Goal: Task Accomplishment & Management: Complete application form

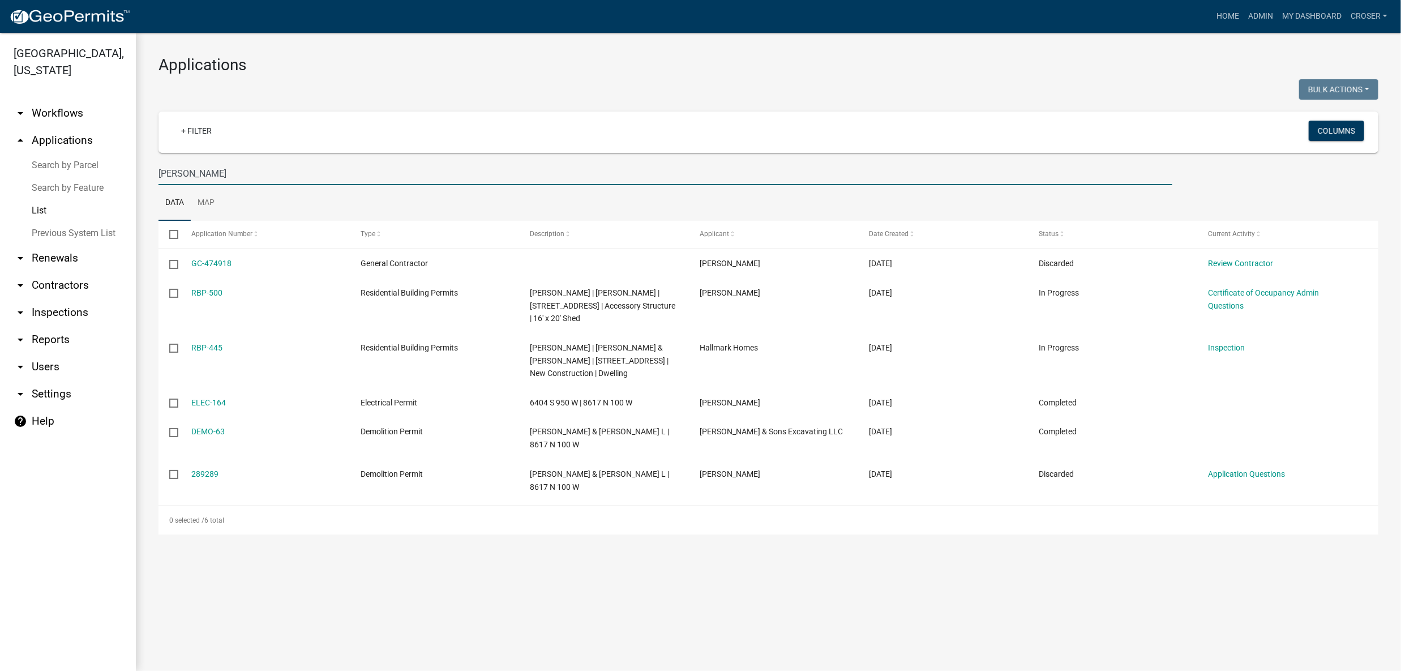
drag, startPoint x: 275, startPoint y: 202, endPoint x: 121, endPoint y: 200, distance: 154.6
click at [121, 200] on div "[GEOGRAPHIC_DATA], [US_STATE] arrow_drop_down Workflows List arrow_drop_up Appl…" at bounding box center [700, 352] width 1401 height 638
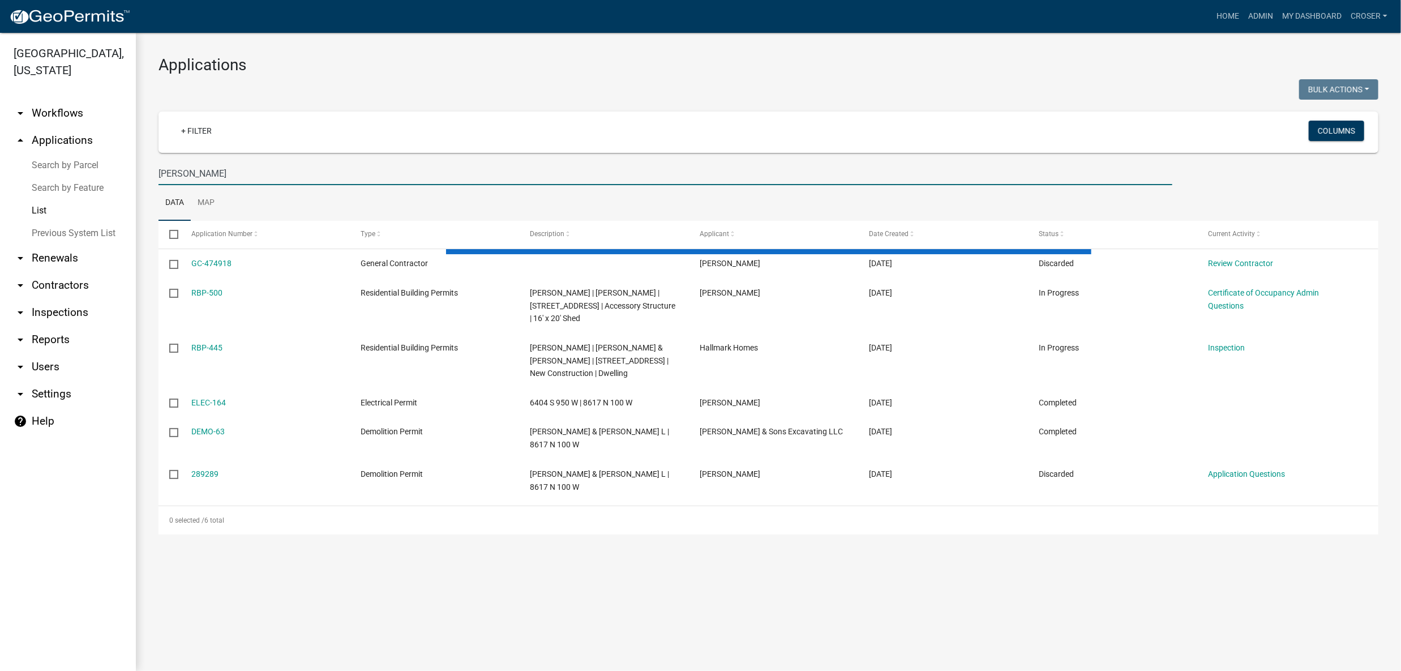
type input "[PERSON_NAME]"
click at [469, 48] on div "Applications Bulk Actions Void Expire Lock Withdraw + Filter Columns [PERSON_NA…" at bounding box center [768, 295] width 1265 height 524
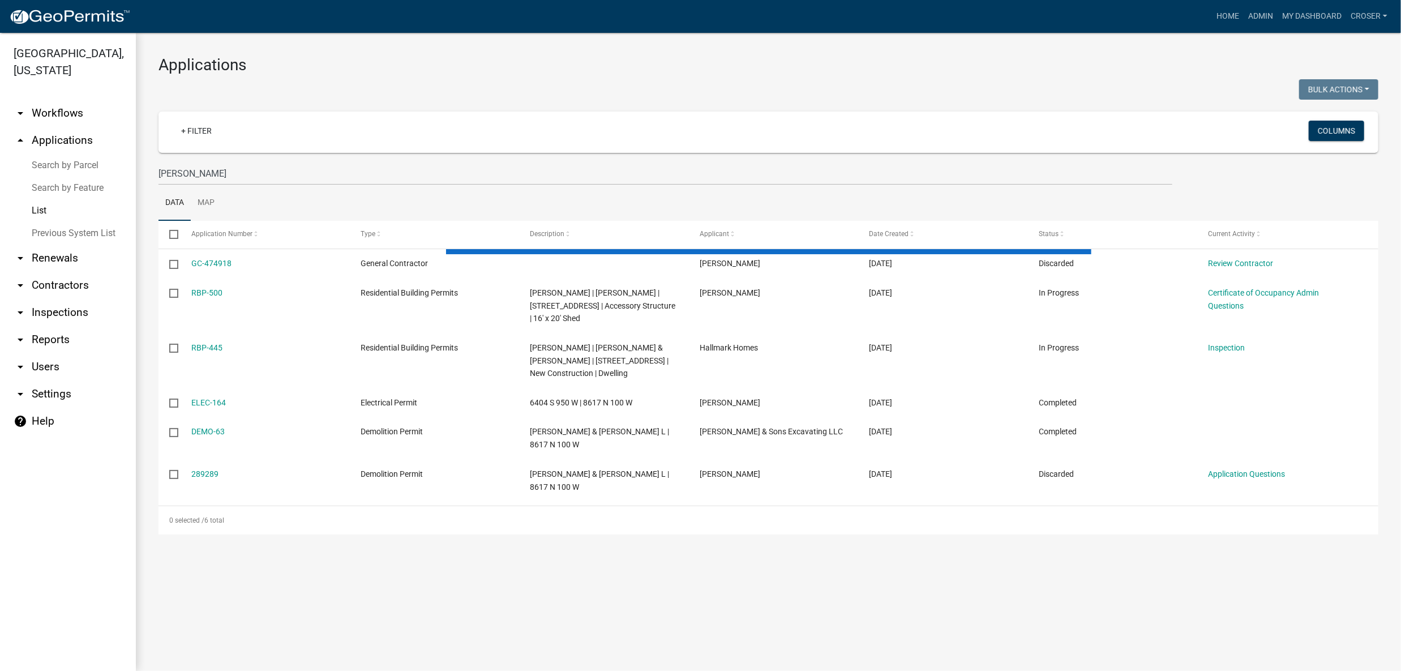
click at [469, 48] on div "Applications Bulk Actions Void Expire Lock Withdraw + Filter Columns [PERSON_NA…" at bounding box center [768, 295] width 1265 height 524
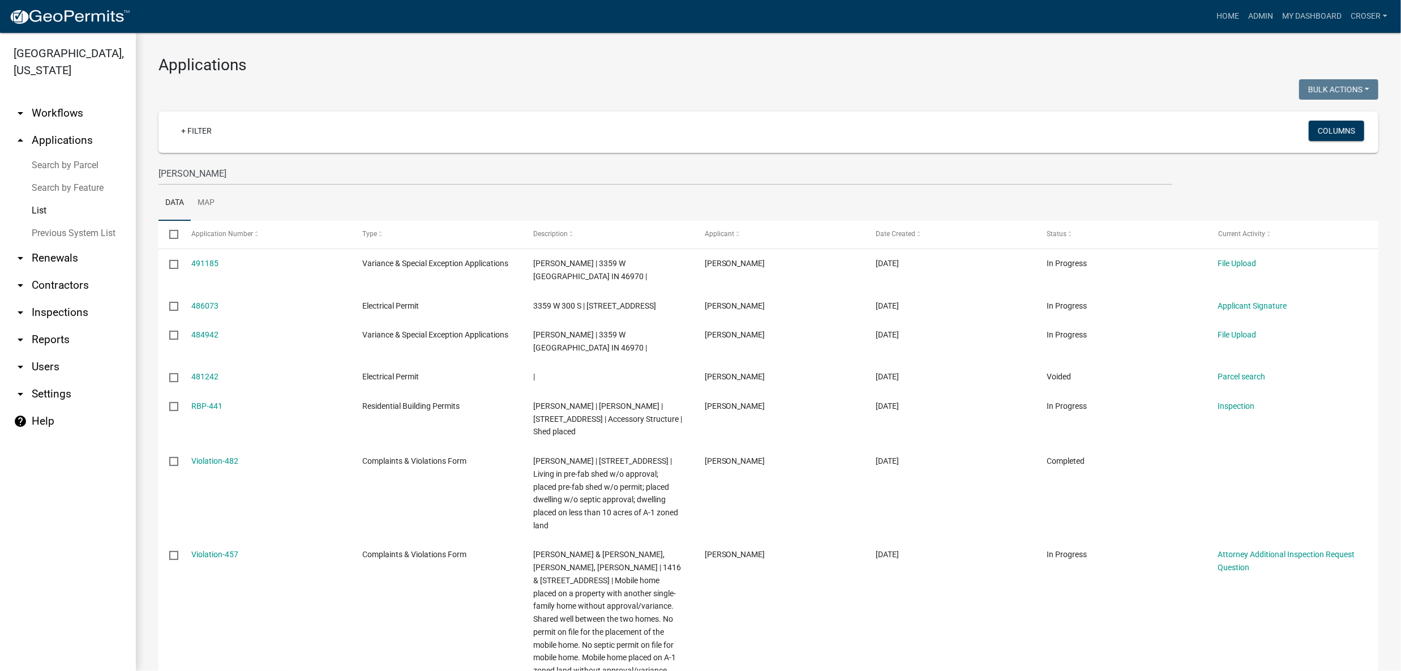
click at [496, 82] on div "Applications Bulk Actions Void Expire Lock Withdraw + Filter Columns [PERSON_NA…" at bounding box center [768, 441] width 1265 height 817
click at [496, 74] on h3 "Applications" at bounding box center [769, 64] width 1220 height 19
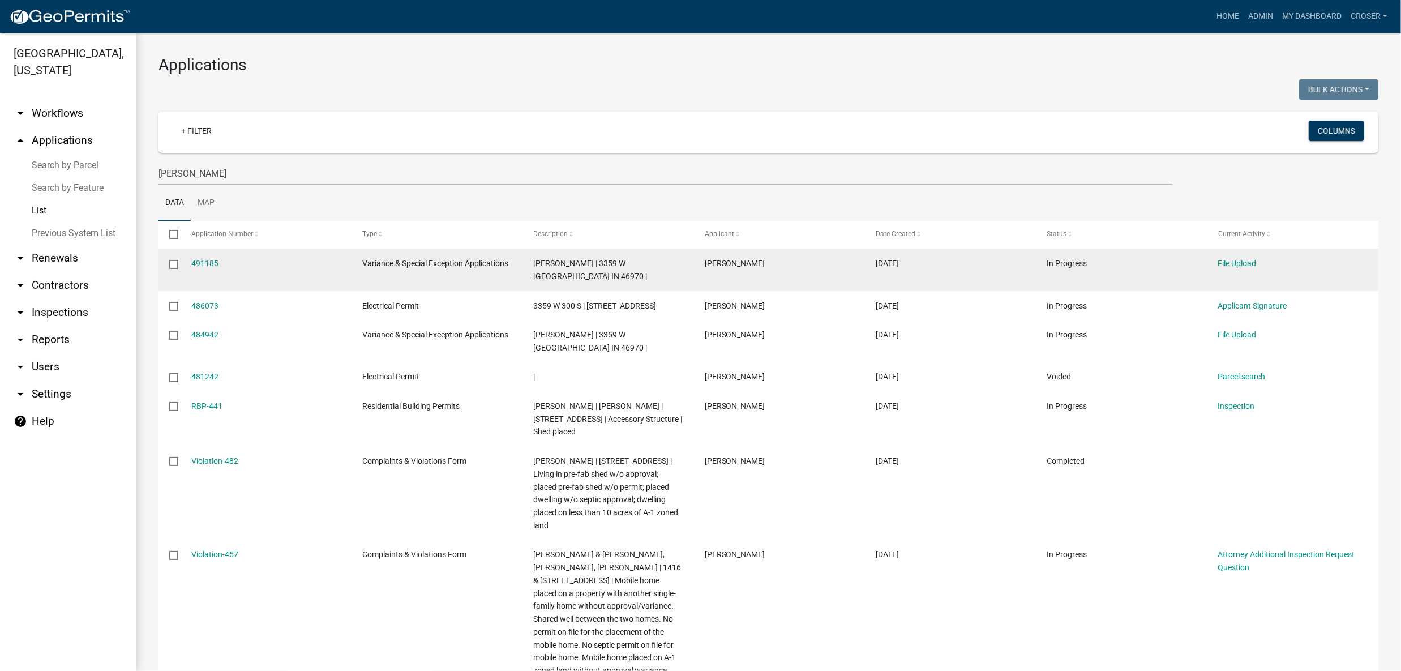
click at [219, 291] on datatable-body-cell "491185" at bounding box center [265, 270] width 171 height 42
click at [207, 268] on link "491185" at bounding box center [204, 263] width 27 height 9
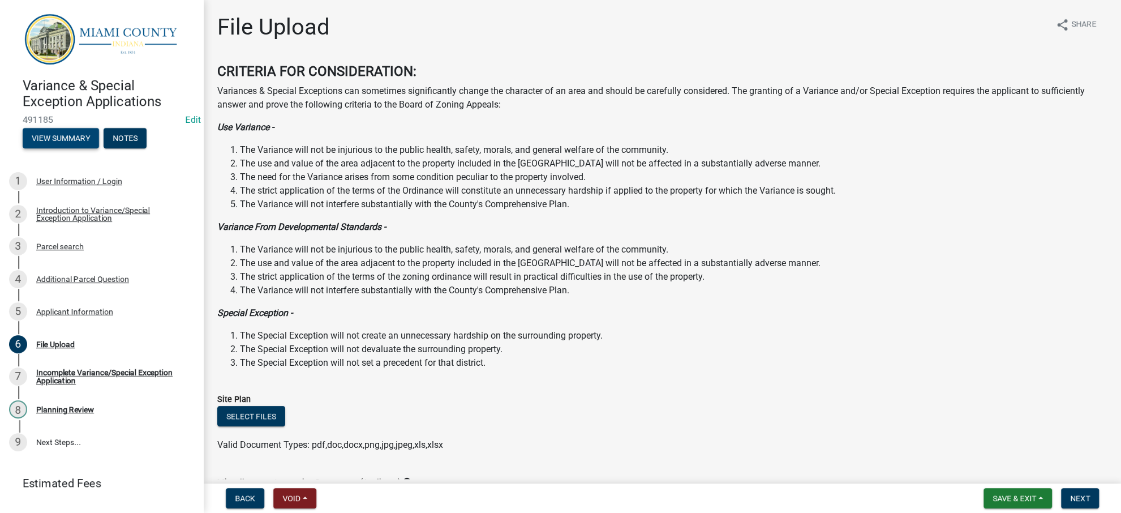
click at [61, 148] on button "View Summary" at bounding box center [61, 138] width 76 height 20
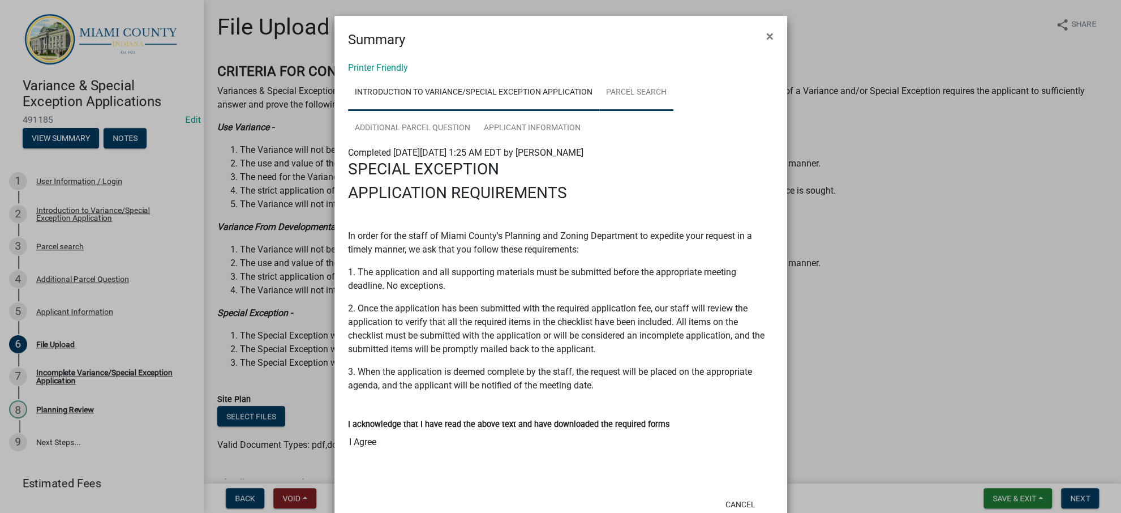
click at [670, 109] on link "Parcel search" at bounding box center [636, 93] width 74 height 36
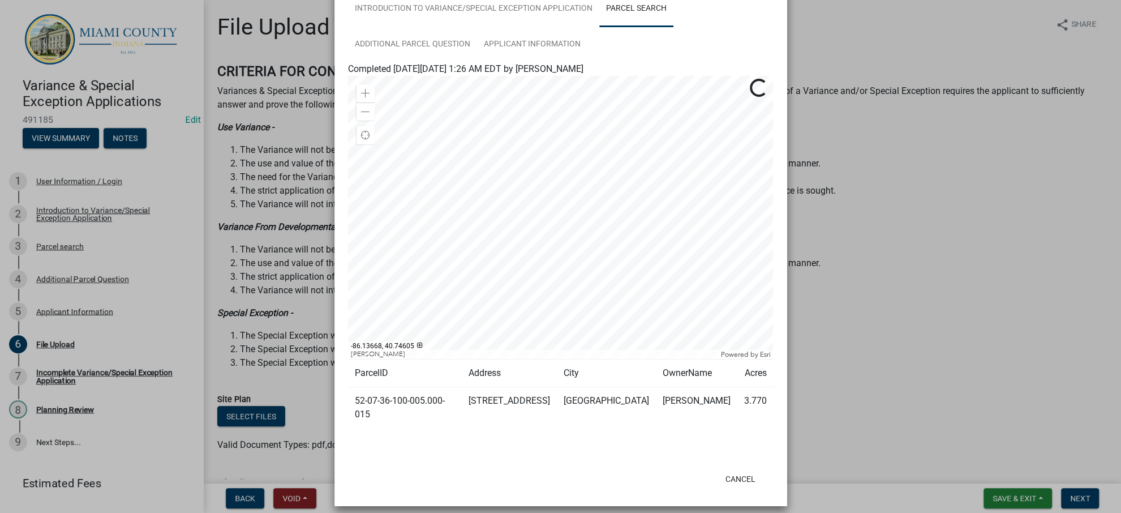
scroll to position [161, 0]
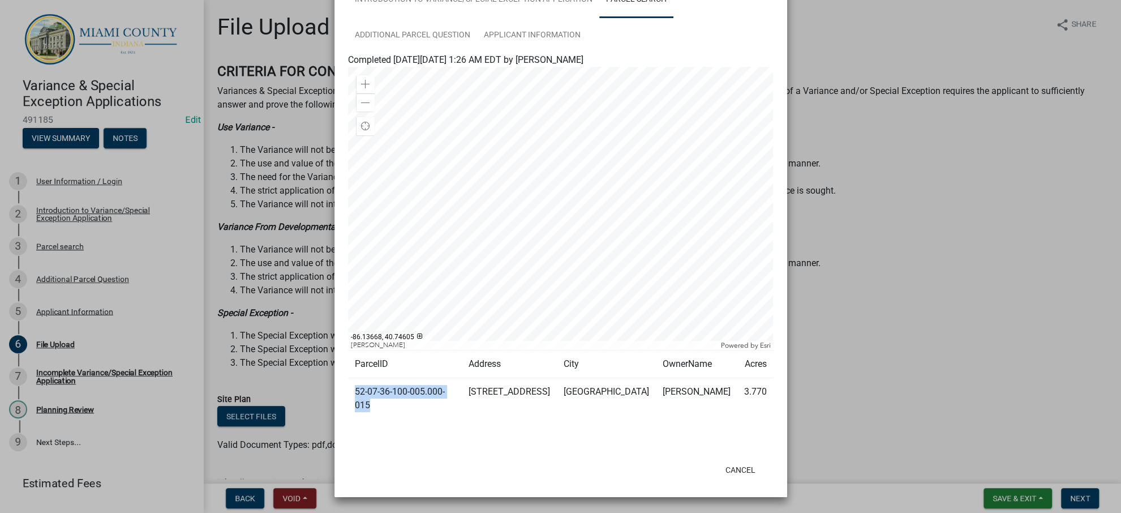
drag, startPoint x: 376, startPoint y: 386, endPoint x: 352, endPoint y: 371, distance: 28.7
click at [352, 378] on td "52-07-36-100-005.000-015" at bounding box center [405, 398] width 114 height 41
copy td "52-07-36-100-005.000-015"
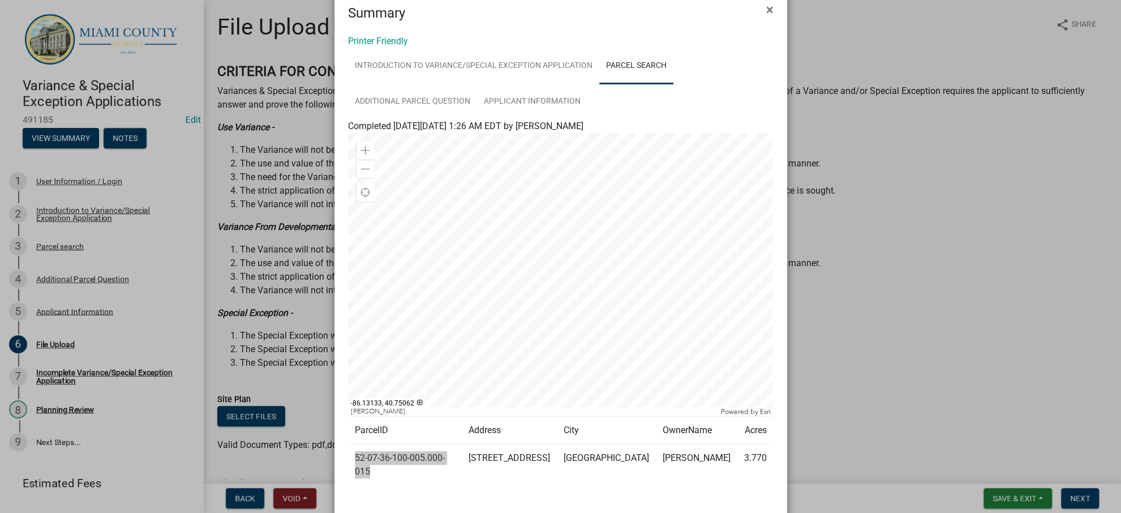
scroll to position [0, 0]
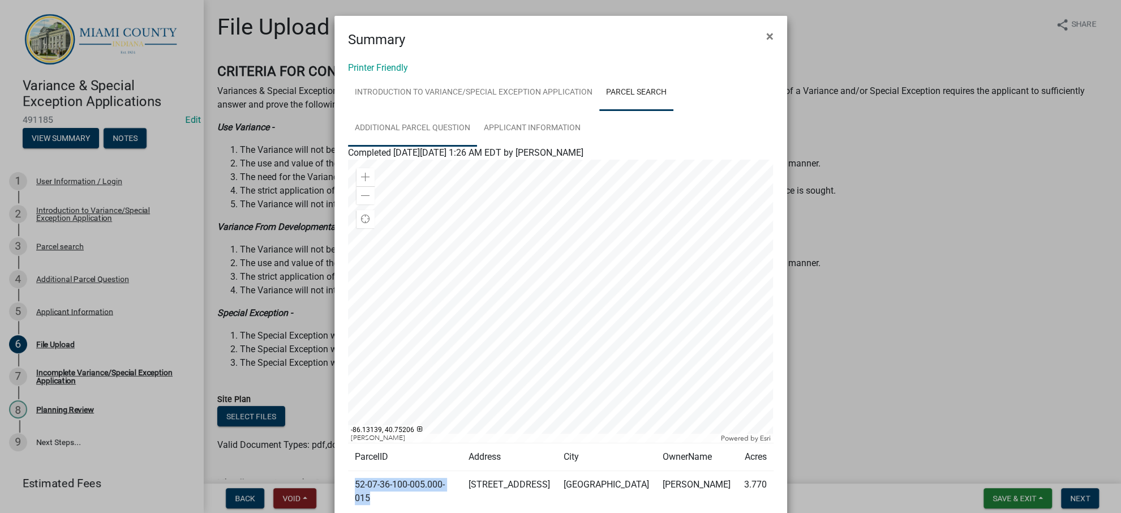
click at [410, 147] on link "Additional Parcel Question" at bounding box center [412, 128] width 129 height 36
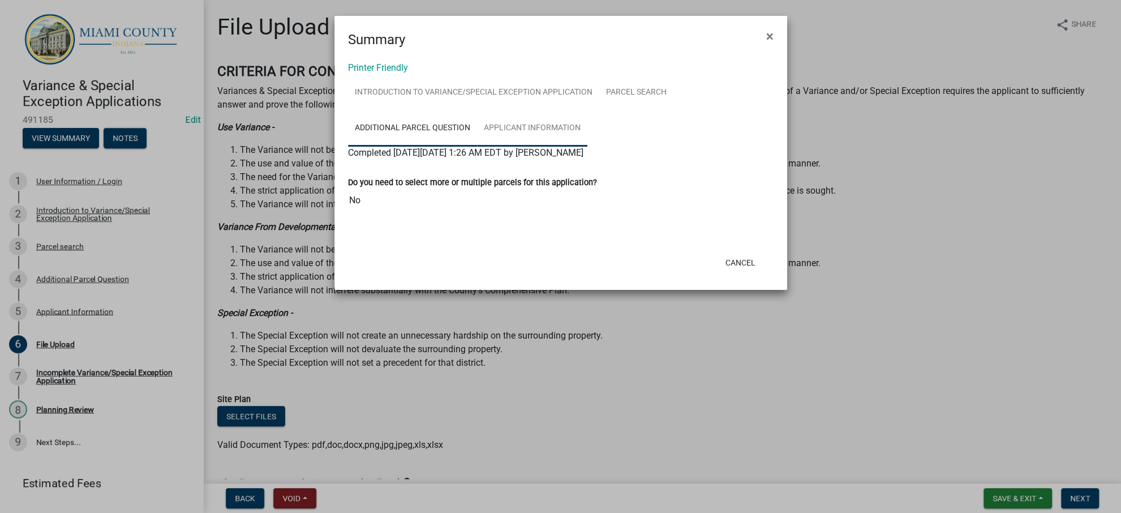
click at [588, 147] on link "Applicant Information" at bounding box center [532, 128] width 110 height 36
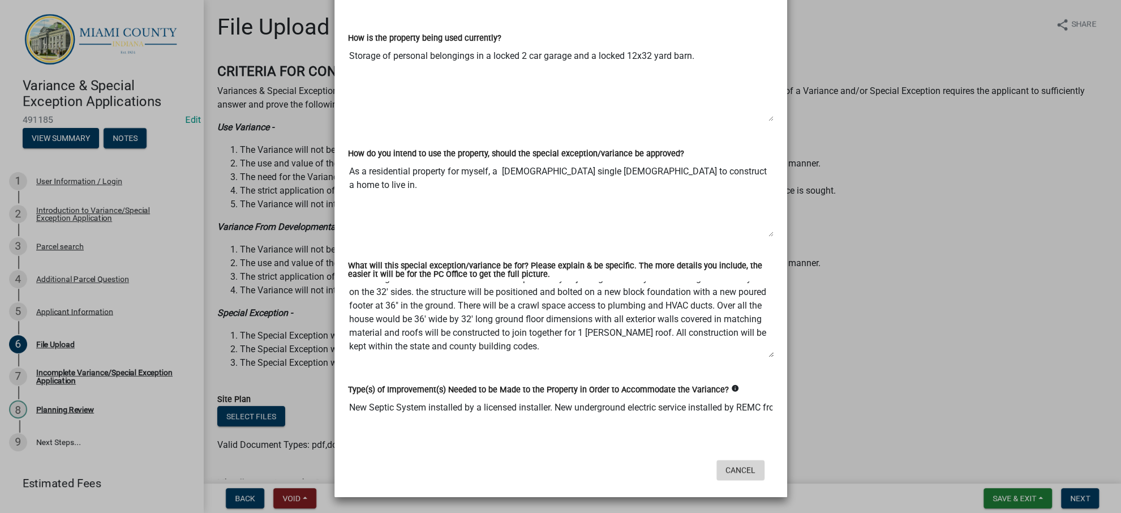
scroll to position [32, 0]
click at [736, 460] on button "Cancel" at bounding box center [741, 470] width 48 height 20
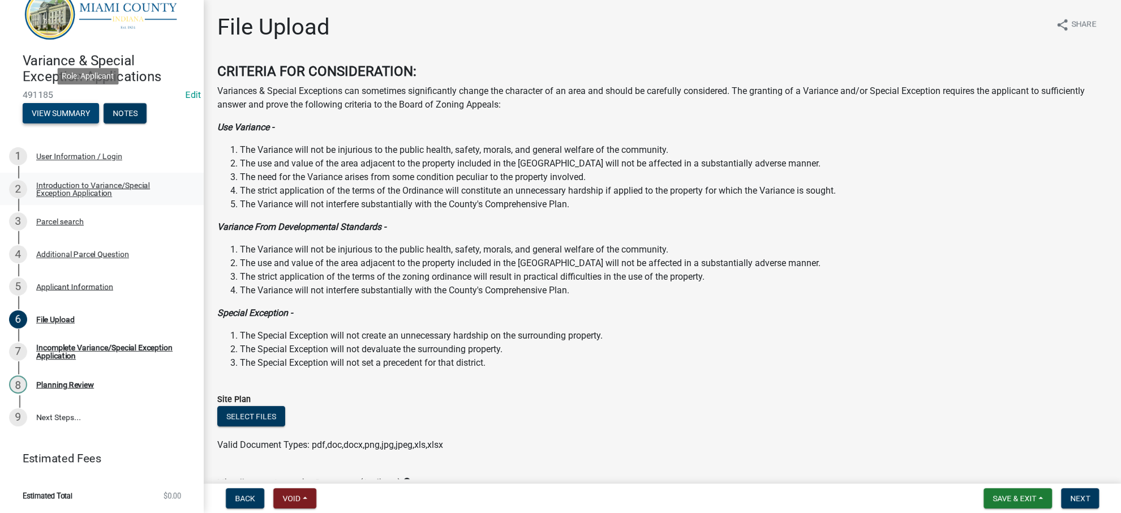
scroll to position [213, 0]
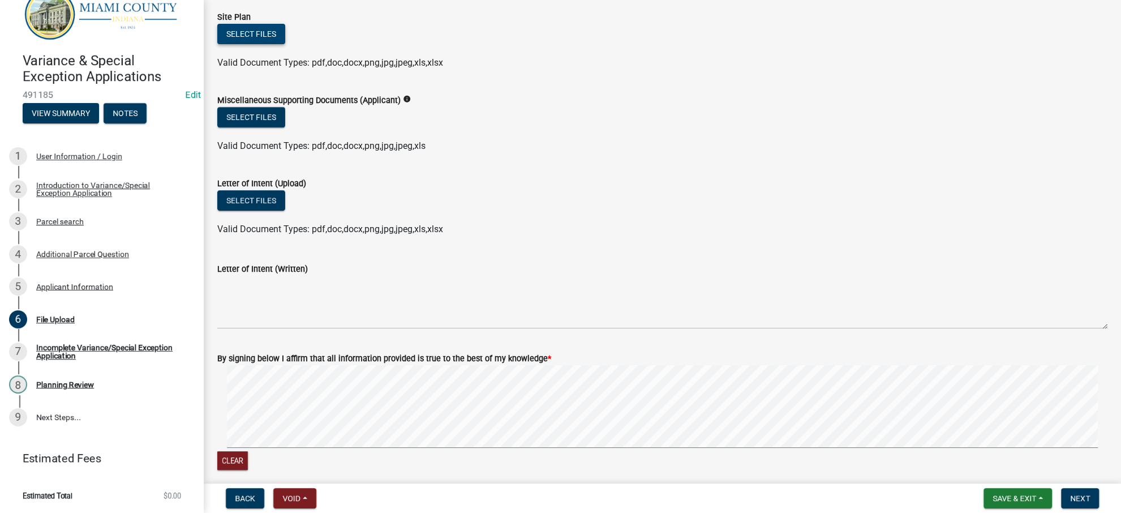
click at [263, 44] on button "Select files" at bounding box center [251, 34] width 68 height 20
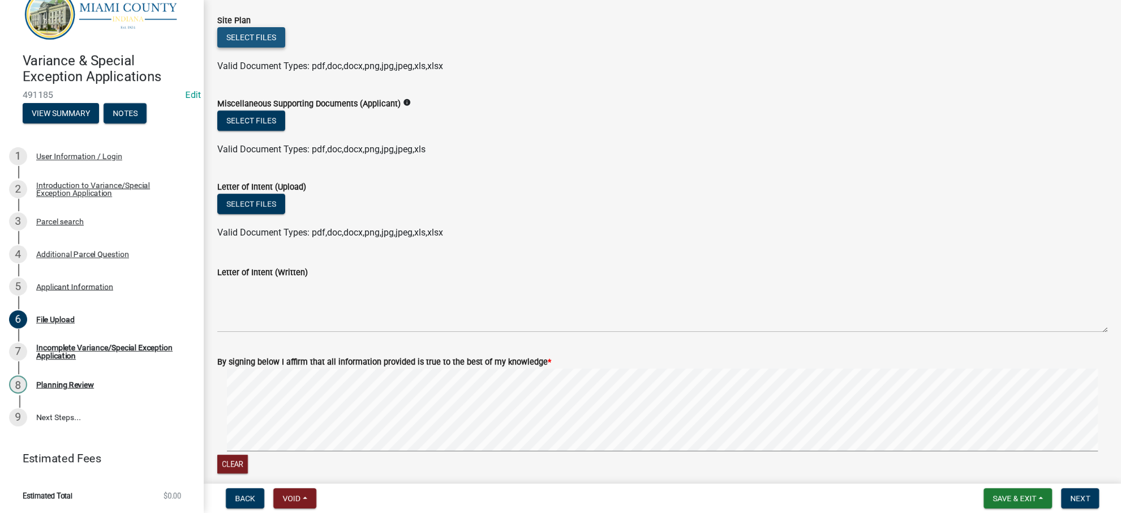
scroll to position [378, 0]
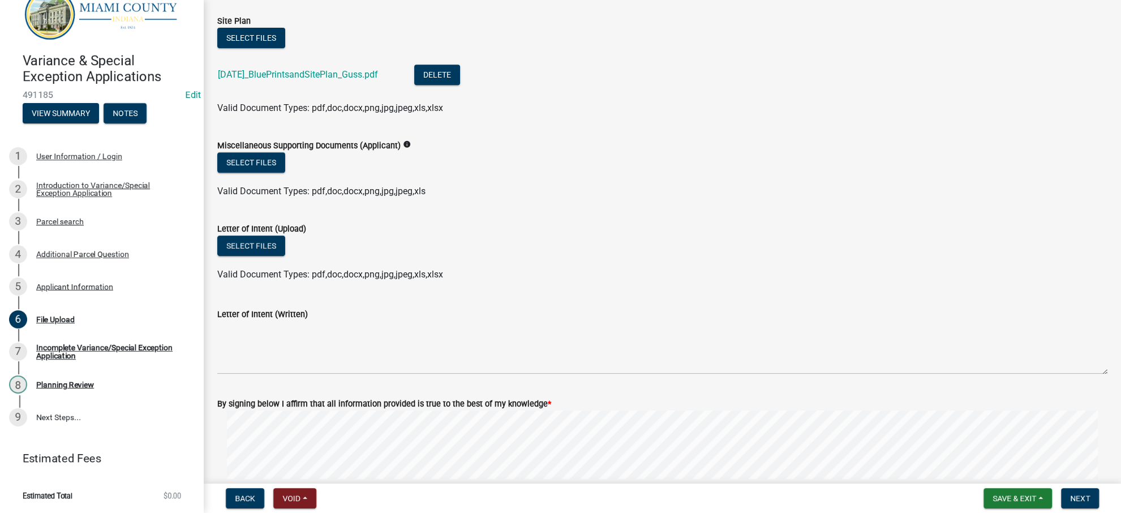
click at [500, 185] on ul at bounding box center [662, 179] width 890 height 9
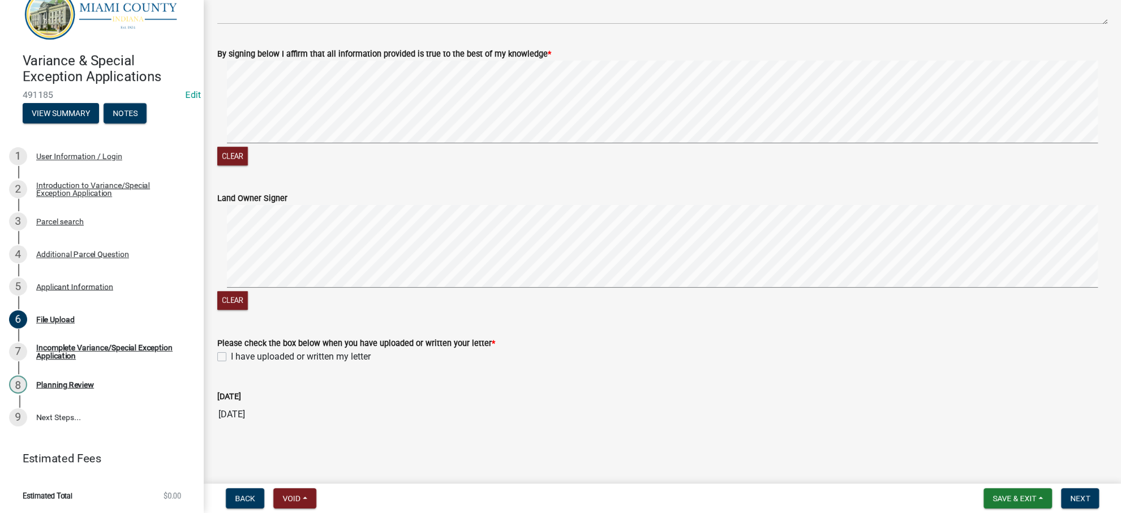
scroll to position [756, 0]
click at [1013, 494] on span "Save & Exit" at bounding box center [1015, 498] width 44 height 9
click at [1006, 467] on button "Save & Exit" at bounding box center [1007, 463] width 91 height 27
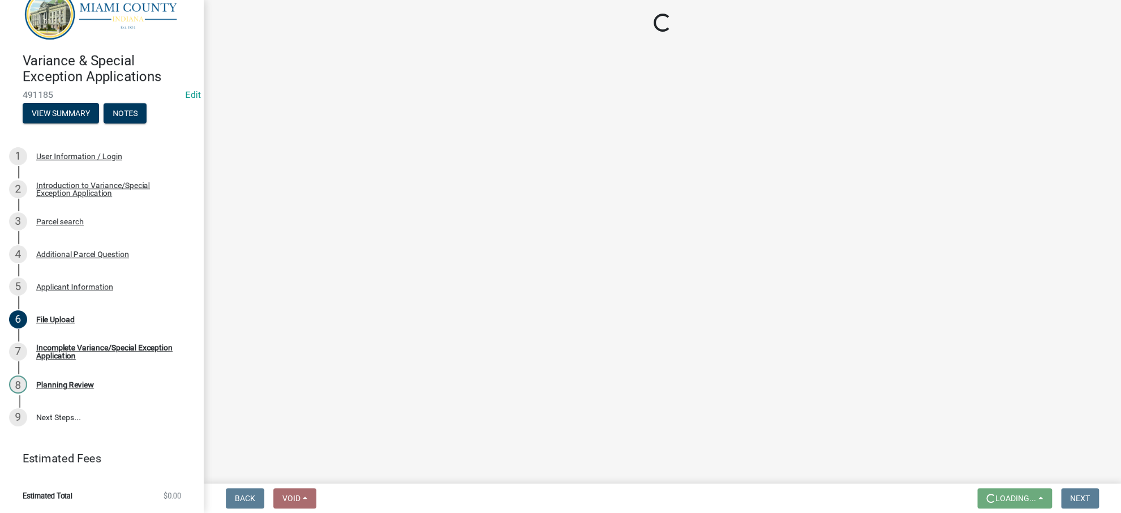
scroll to position [0, 0]
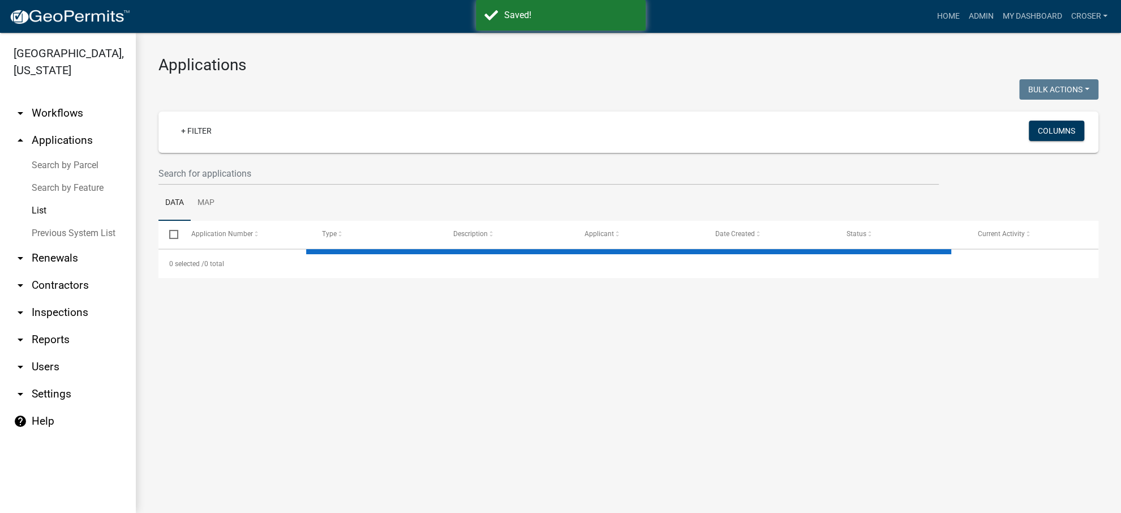
select select "3: 100"
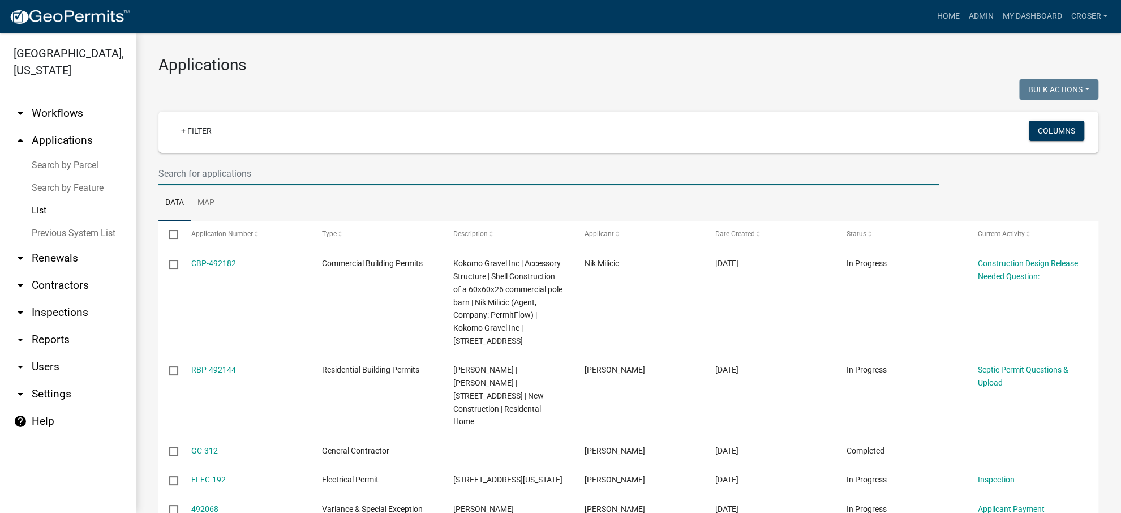
click at [306, 185] on input "text" at bounding box center [549, 173] width 781 height 23
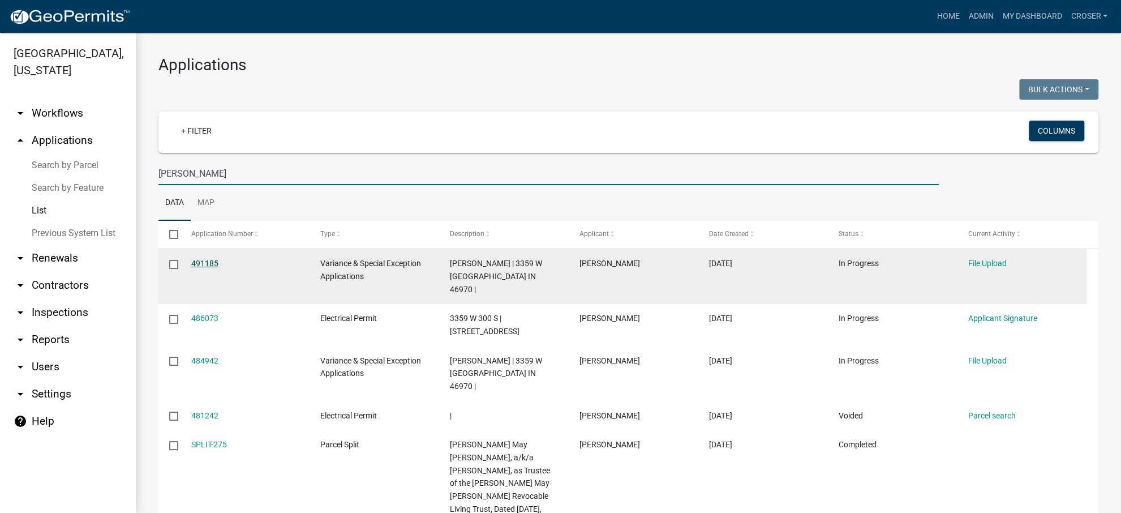
type input "[PERSON_NAME]"
click at [219, 268] on link "491185" at bounding box center [204, 263] width 27 height 9
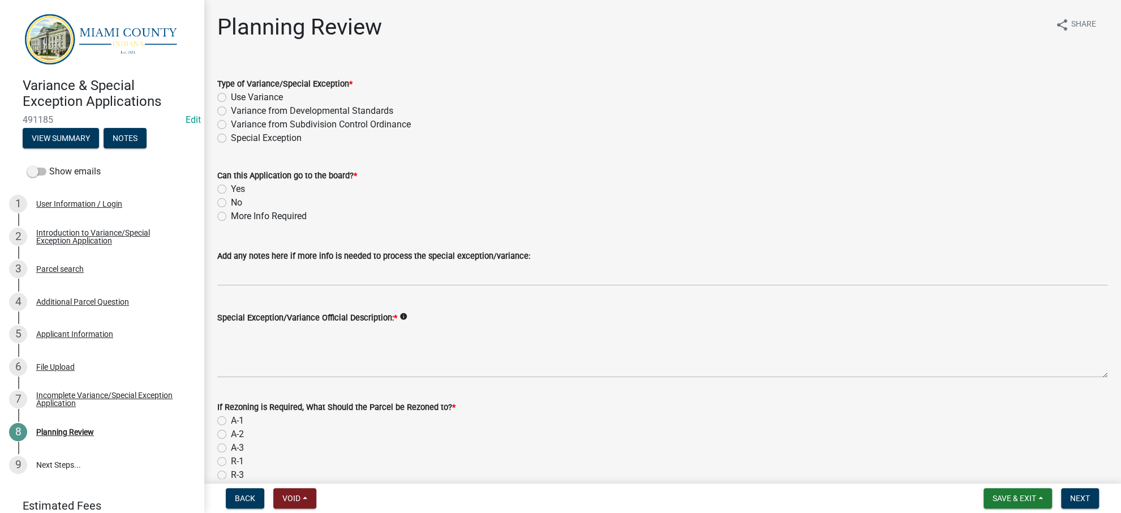
click at [628, 145] on div "Special Exception" at bounding box center [662, 138] width 890 height 14
click at [671, 155] on wm-data-entity-input "Type of Variance/Special Exception * Use Variance Variance from Developmental S…" at bounding box center [662, 109] width 890 height 92
click at [672, 155] on wm-data-entity-input "Type of Variance/Special Exception * Use Variance Variance from Developmental S…" at bounding box center [662, 109] width 890 height 92
click at [714, 131] on div "Variance from Subdivision Control Ordinance" at bounding box center [662, 125] width 890 height 14
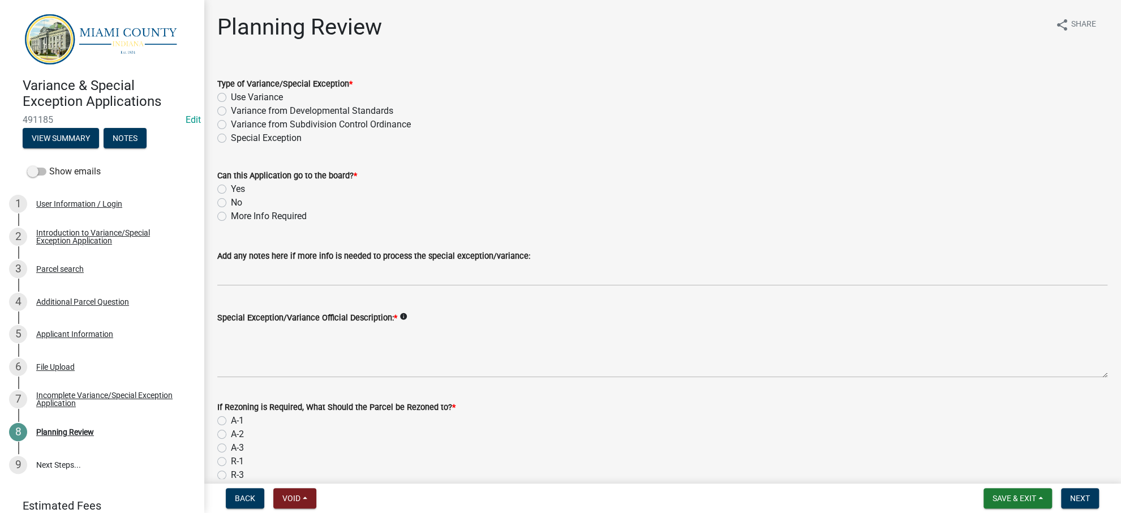
click at [609, 118] on div "Variance from Developmental Standards" at bounding box center [662, 111] width 890 height 14
click at [1001, 494] on span "Save & Exit" at bounding box center [1015, 498] width 44 height 9
click at [731, 196] on div "Yes" at bounding box center [662, 189] width 890 height 14
click at [78, 148] on button "View Summary" at bounding box center [61, 138] width 76 height 20
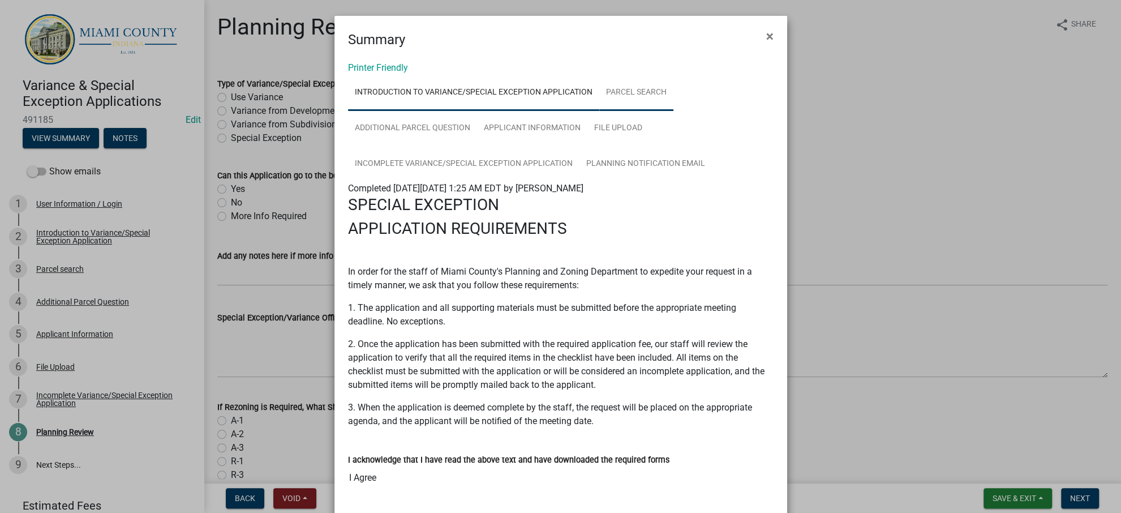
click at [674, 101] on link "Parcel search" at bounding box center [636, 93] width 74 height 36
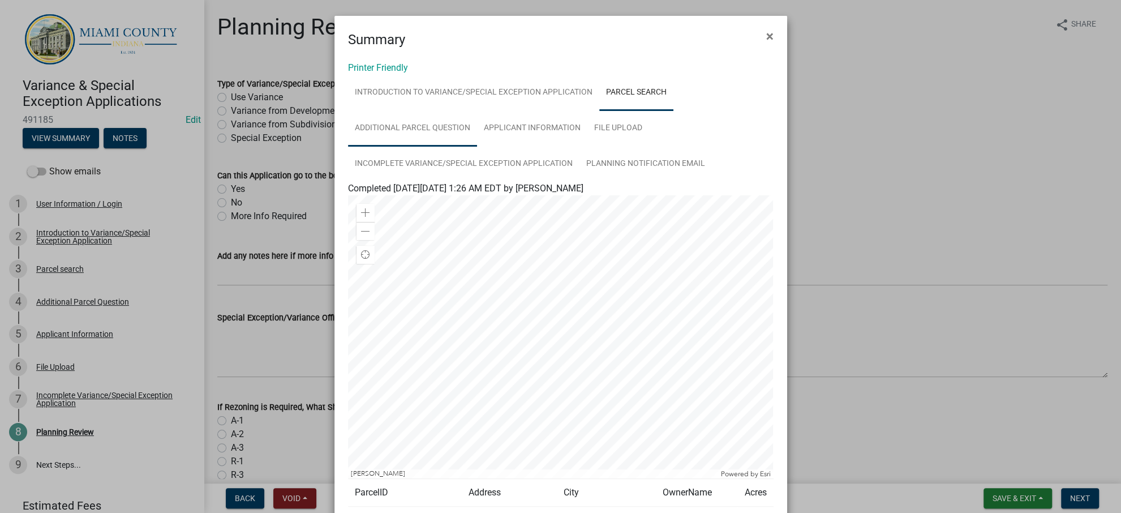
click at [442, 147] on link "Additional Parcel Question" at bounding box center [412, 128] width 129 height 36
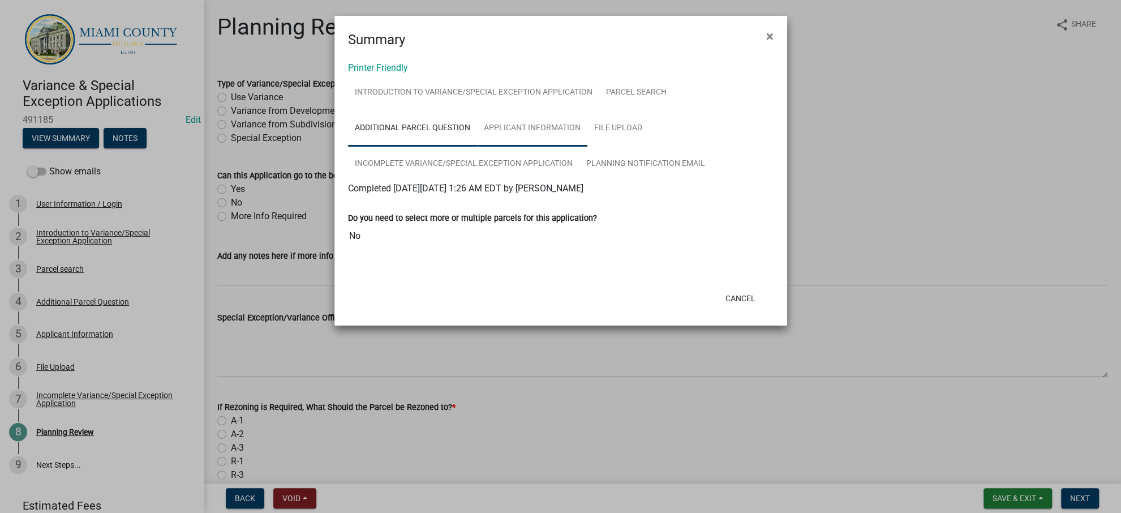
click at [588, 147] on link "Applicant Information" at bounding box center [532, 128] width 110 height 36
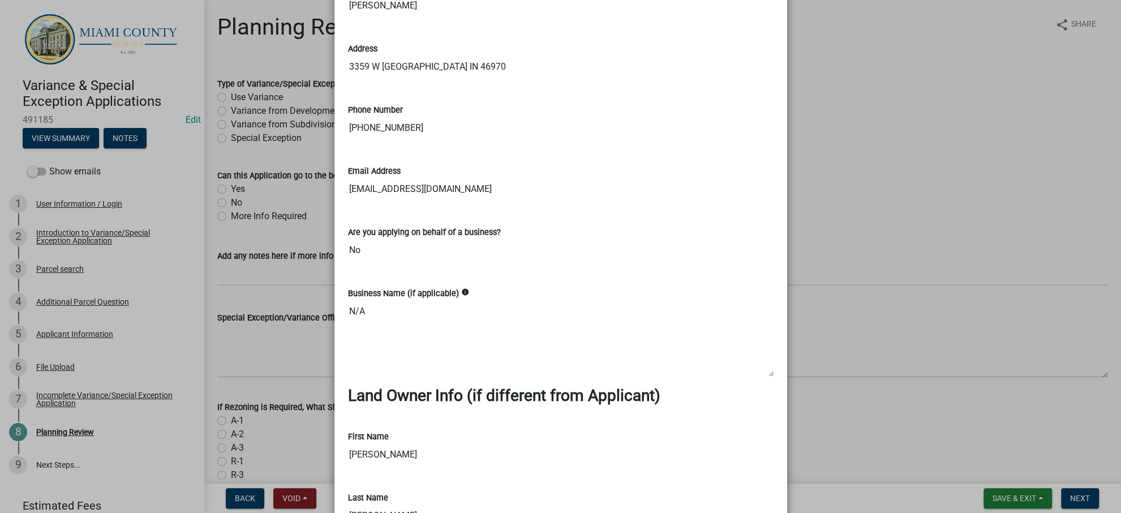
scroll to position [533, 0]
drag, startPoint x: 520, startPoint y: 268, endPoint x: 343, endPoint y: 271, distance: 177.2
click at [348, 78] on input "3359 W [GEOGRAPHIC_DATA] IN 46970" at bounding box center [561, 66] width 426 height 23
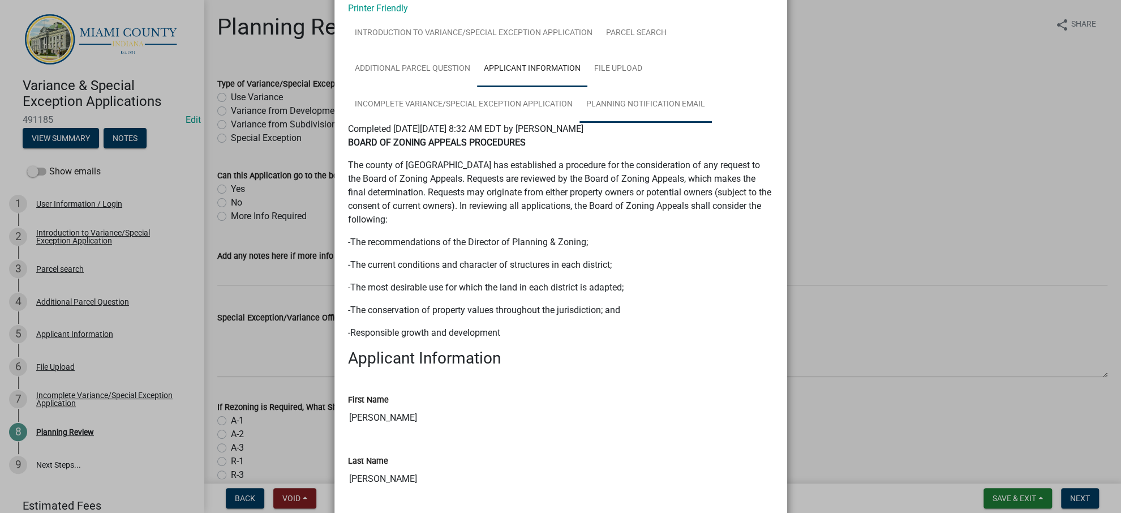
scroll to position [0, 0]
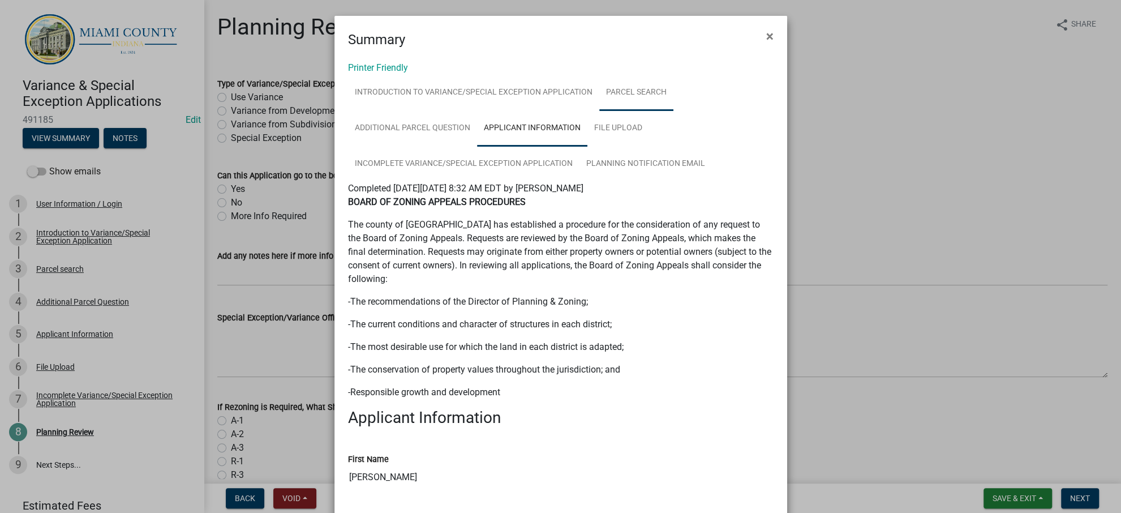
click at [674, 108] on link "Parcel search" at bounding box center [636, 93] width 74 height 36
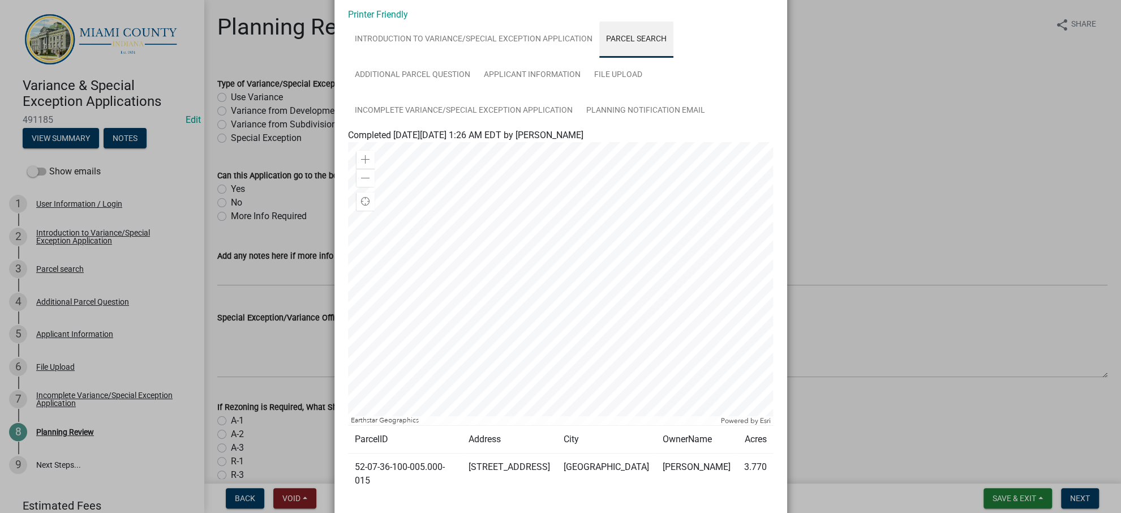
scroll to position [251, 0]
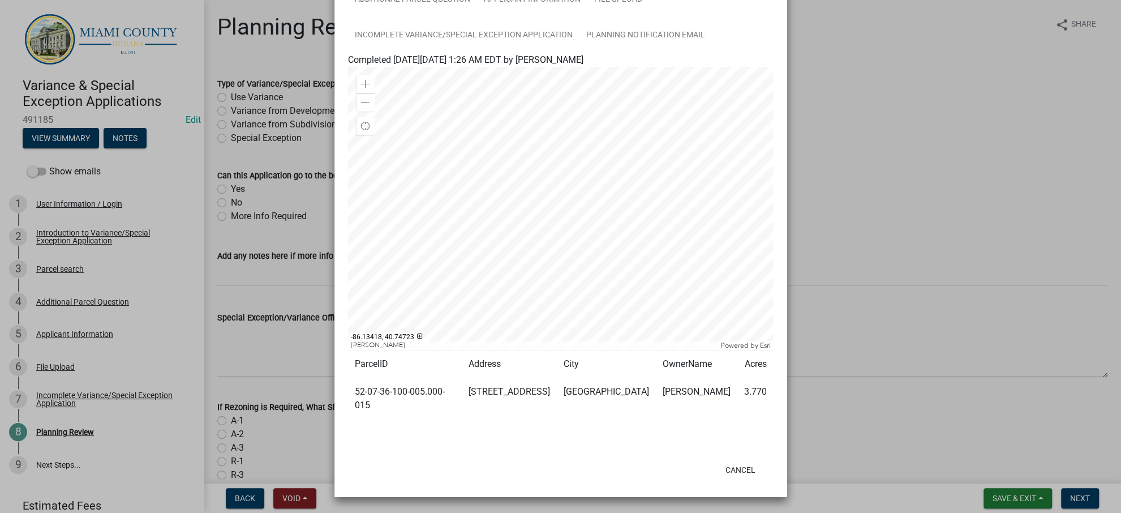
drag, startPoint x: 507, startPoint y: 386, endPoint x: 481, endPoint y: 366, distance: 32.7
click at [481, 378] on td "[STREET_ADDRESS]" at bounding box center [509, 398] width 95 height 41
copy td "[STREET_ADDRESS]"
